Goal: Task Accomplishment & Management: Manage account settings

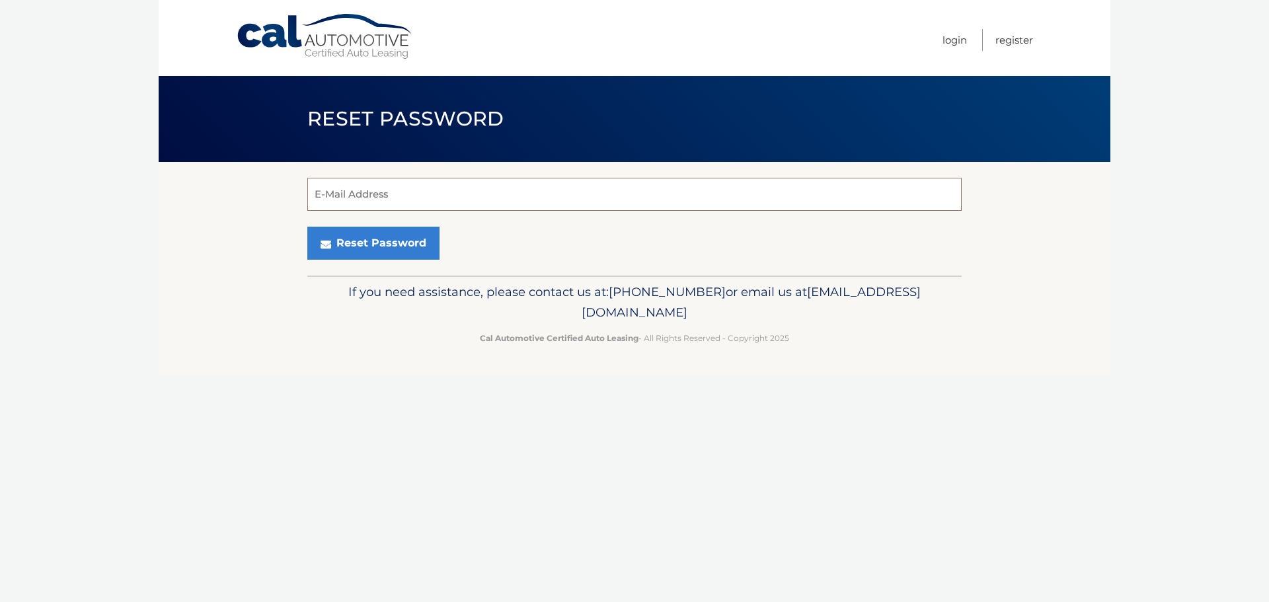
click at [473, 202] on input "E-Mail Address" at bounding box center [634, 194] width 654 height 33
type input "[EMAIL_ADDRESS][DOMAIN_NAME]"
click at [307, 227] on button "Reset Password" at bounding box center [373, 243] width 132 height 33
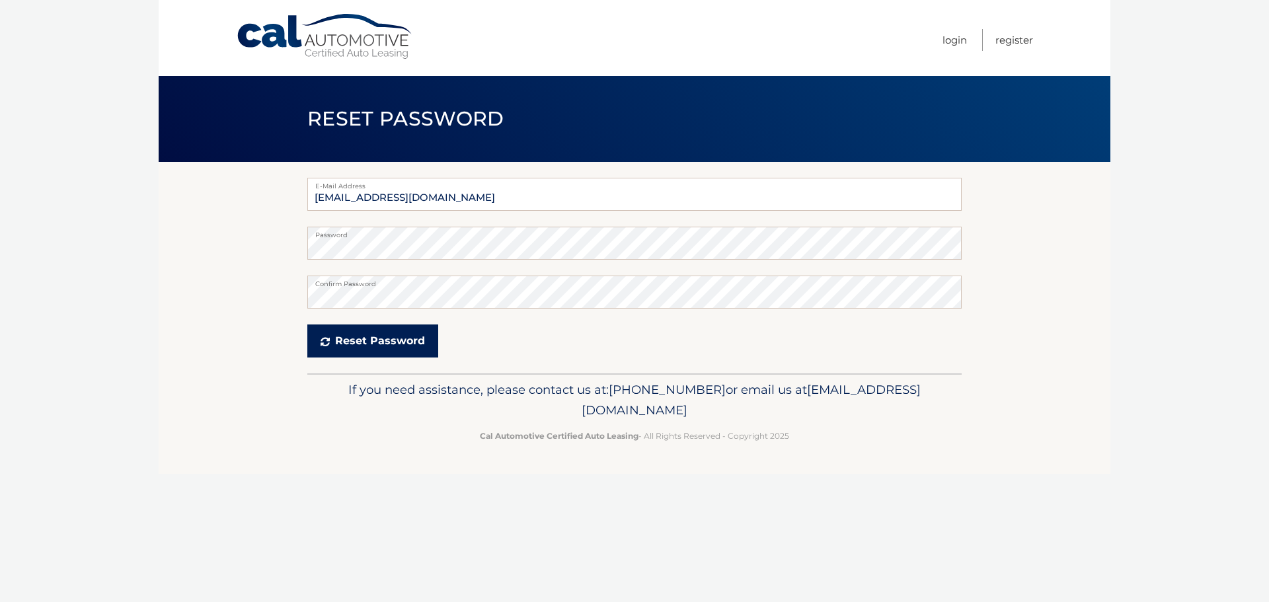
click at [342, 342] on button "Reset Password" at bounding box center [372, 340] width 131 height 33
